Goal: Browse casually: Explore the website without a specific task or goal

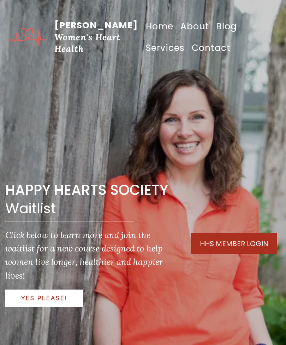
click at [188, 37] on link "Services" at bounding box center [165, 48] width 46 height 22
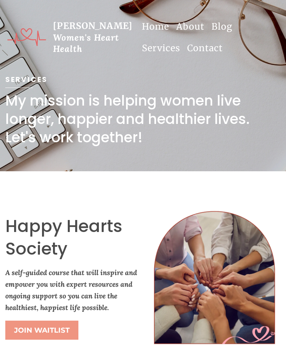
click at [183, 27] on link "About" at bounding box center [190, 27] width 35 height 22
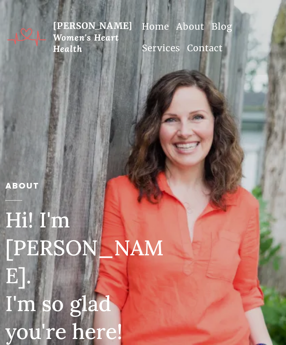
click at [184, 37] on link "Services" at bounding box center [160, 48] width 45 height 22
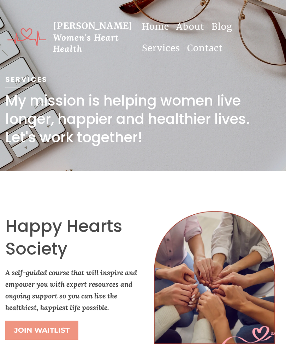
click at [216, 32] on link "Blog" at bounding box center [222, 27] width 28 height 22
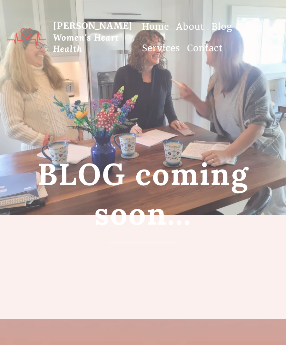
click at [80, 44] on span "Women's Heart Health" at bounding box center [86, 43] width 66 height 23
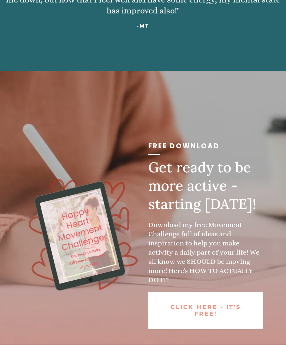
scroll to position [1020, 0]
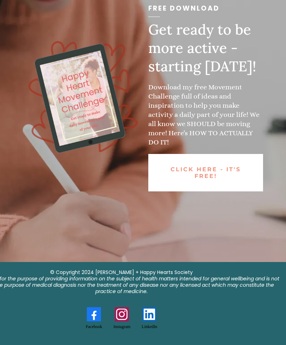
click at [121, 321] on img "Instagram" at bounding box center [122, 314] width 14 height 14
